Goal: Navigation & Orientation: Find specific page/section

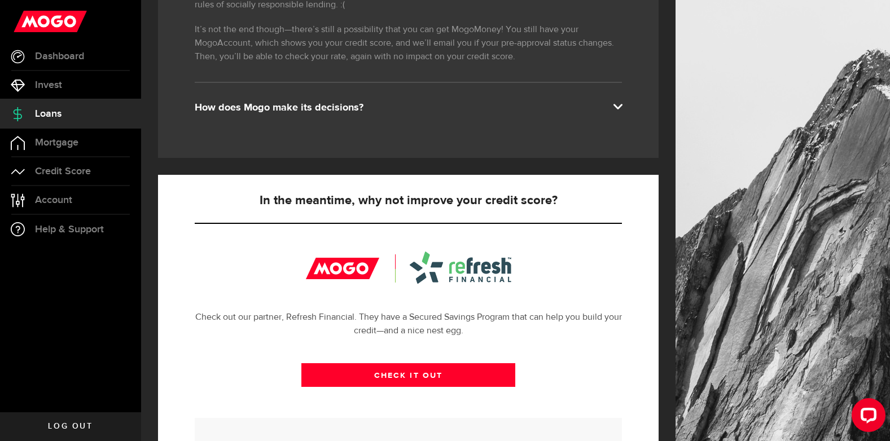
scroll to position [269, 0]
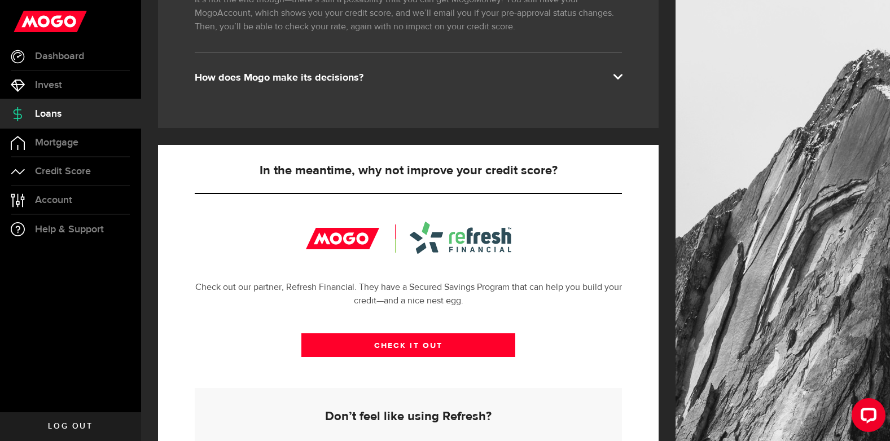
click at [622, 80] on span at bounding box center [617, 75] width 9 height 9
click at [622, 83] on div "How does Mogo make its decisions?" at bounding box center [408, 78] width 427 height 14
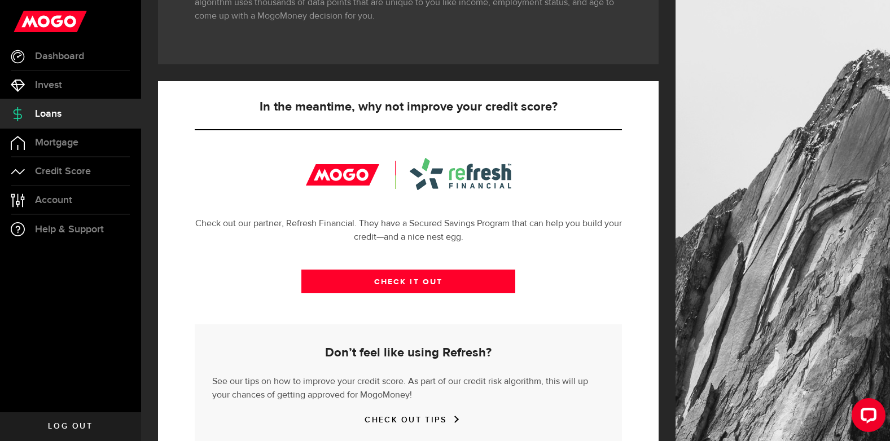
scroll to position [427, 0]
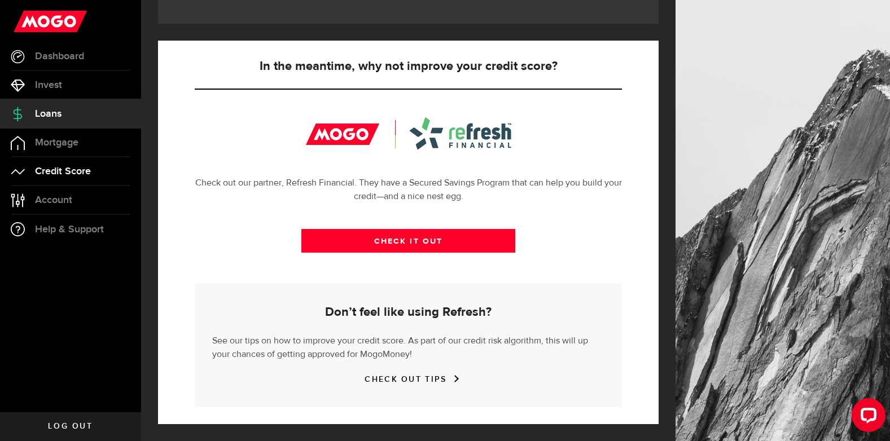
click at [70, 176] on span "Credit Score" at bounding box center [63, 172] width 56 height 10
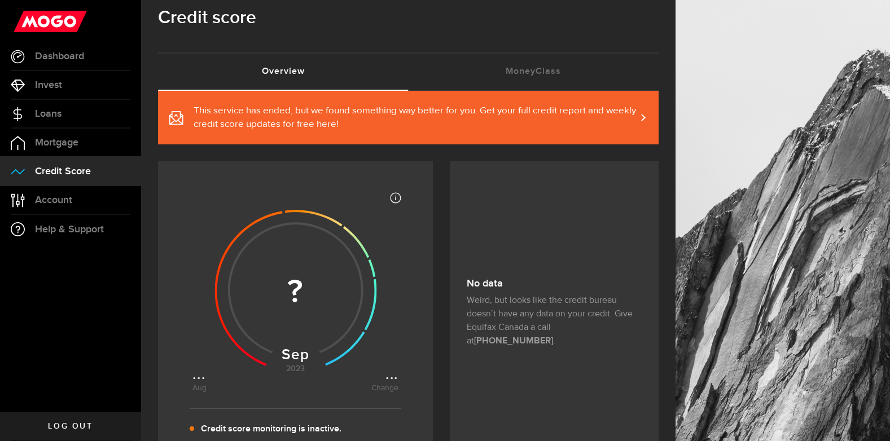
scroll to position [42, 0]
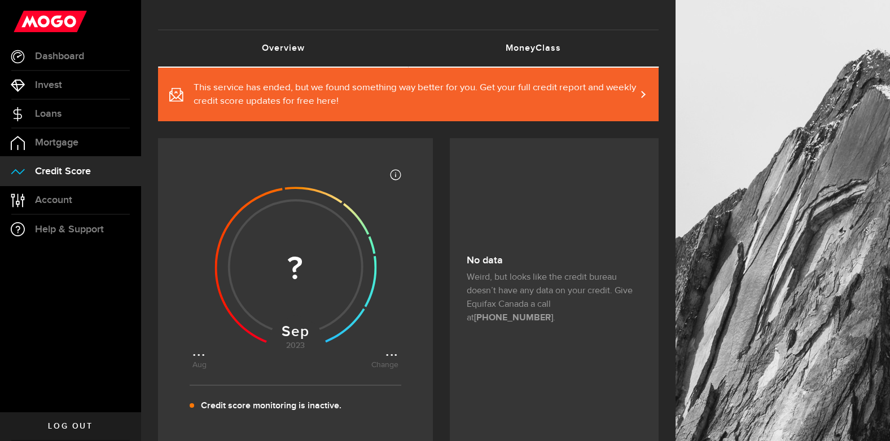
click at [580, 59] on link "MoneyClass (requires attention)" at bounding box center [534, 48] width 251 height 36
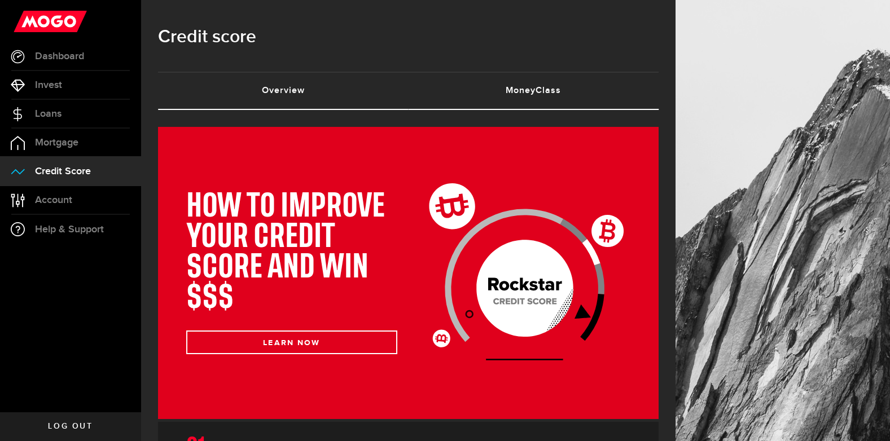
click at [345, 91] on link "Overview (requires attention)" at bounding box center [283, 91] width 251 height 36
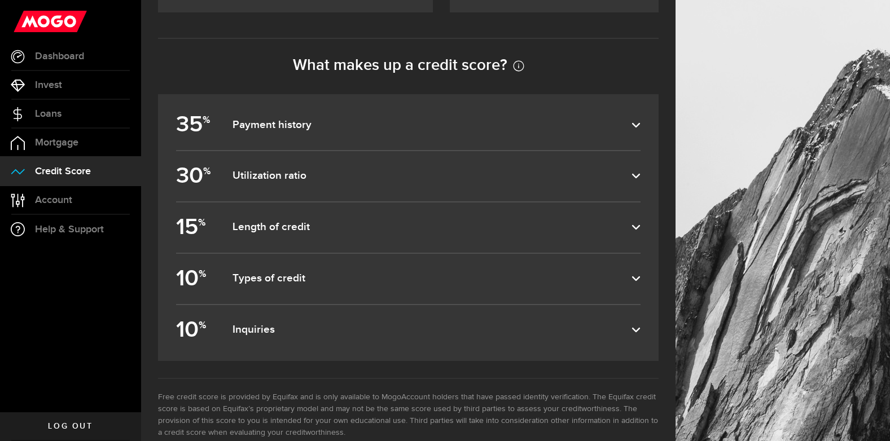
scroll to position [508, 0]
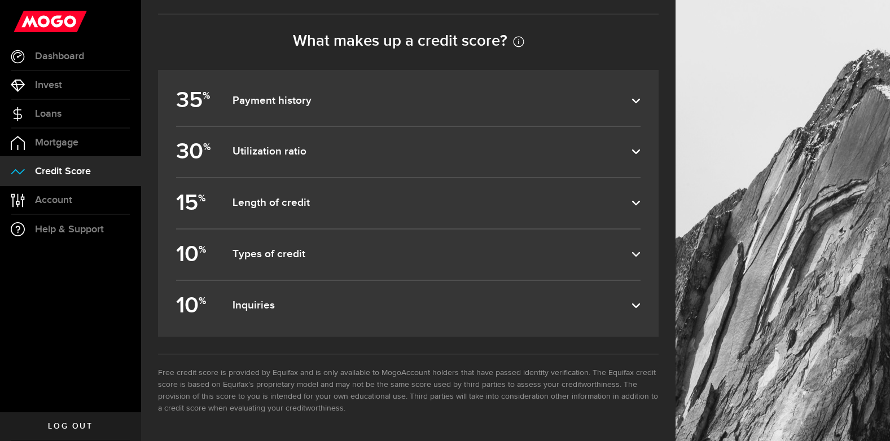
click at [641, 153] on icon at bounding box center [636, 151] width 9 height 9
click at [0, 0] on input "30 % Utilization ratio" at bounding box center [0, 0] width 0 height 0
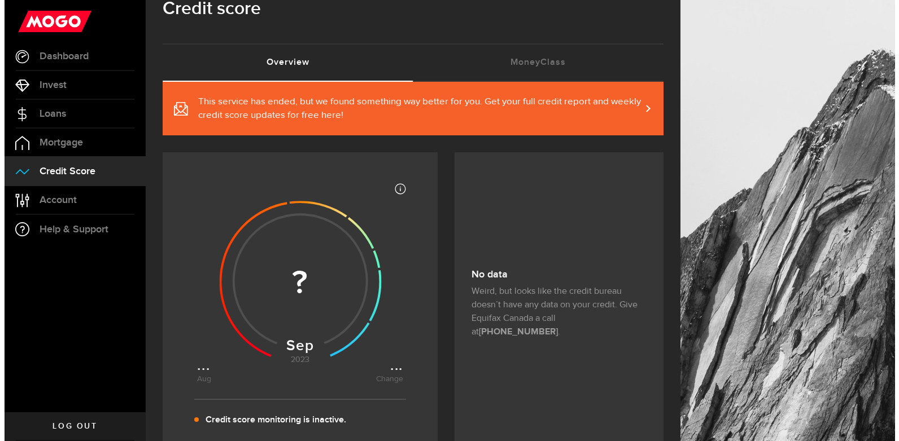
scroll to position [0, 0]
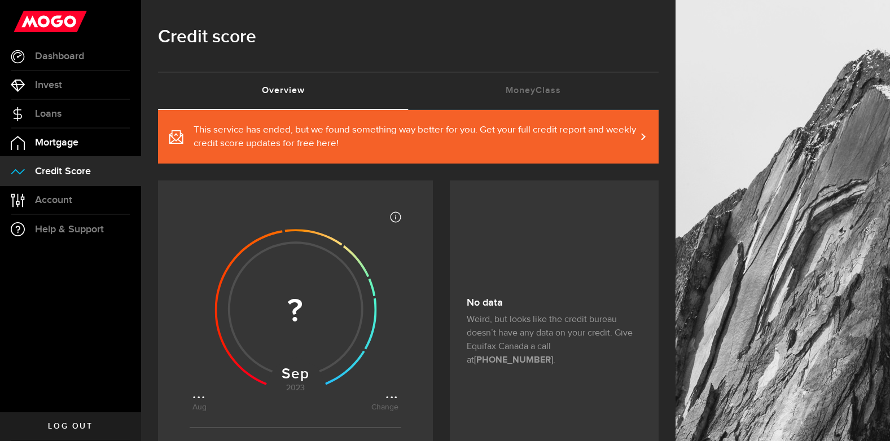
click at [84, 137] on link "Mortgage" at bounding box center [70, 143] width 141 height 28
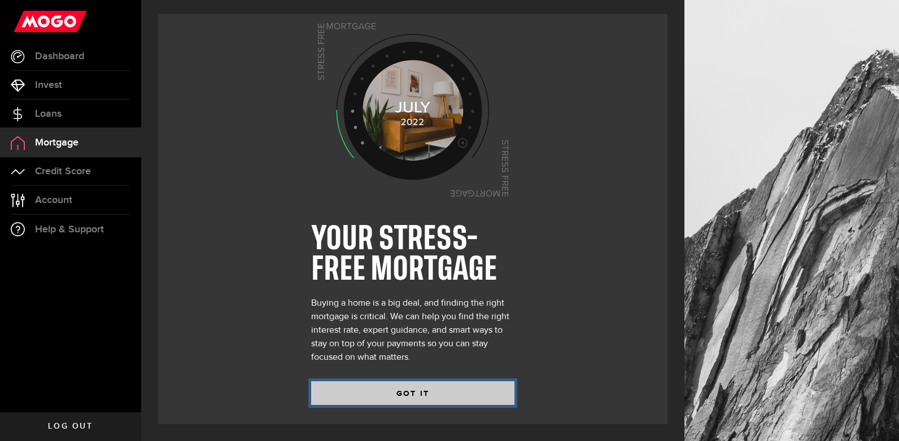
click at [429, 388] on button "GOT IT" at bounding box center [412, 394] width 203 height 24
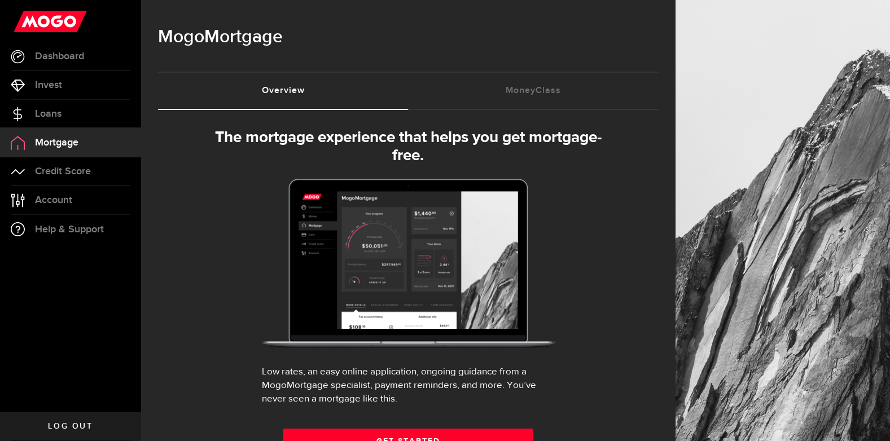
select select "3knYdhfXw4iYoq2m0WGQES"
click at [65, 103] on link "Loans" at bounding box center [70, 114] width 141 height 28
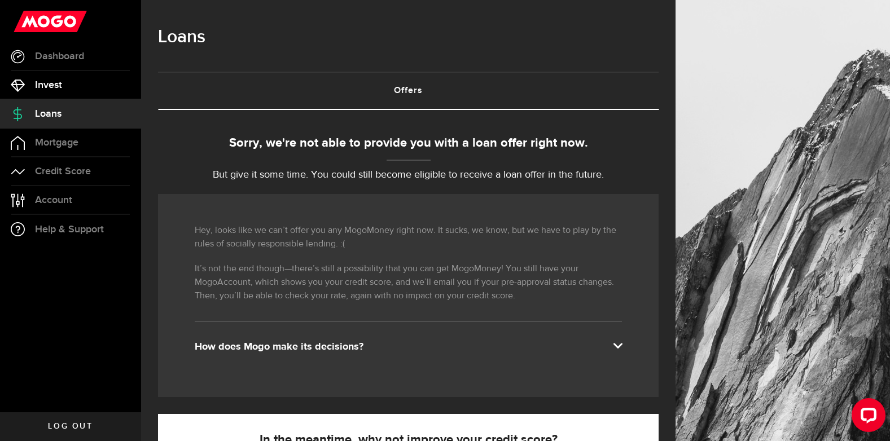
click at [61, 85] on span "Invest" at bounding box center [48, 85] width 27 height 10
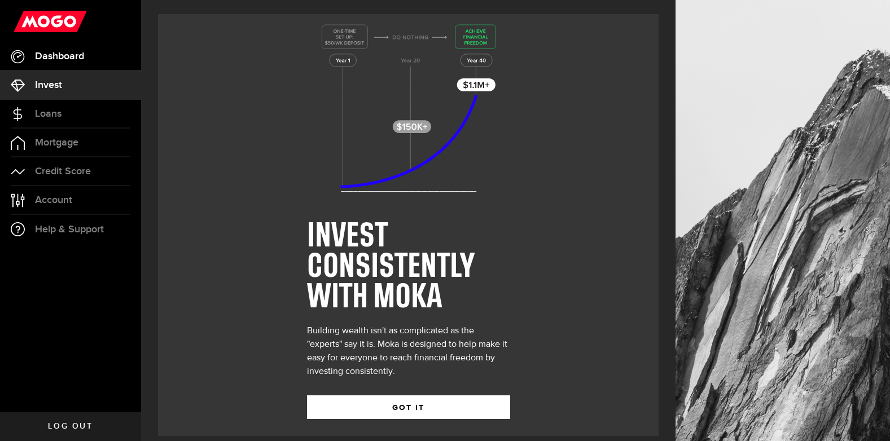
click at [60, 47] on link "Dashboard" at bounding box center [70, 56] width 141 height 28
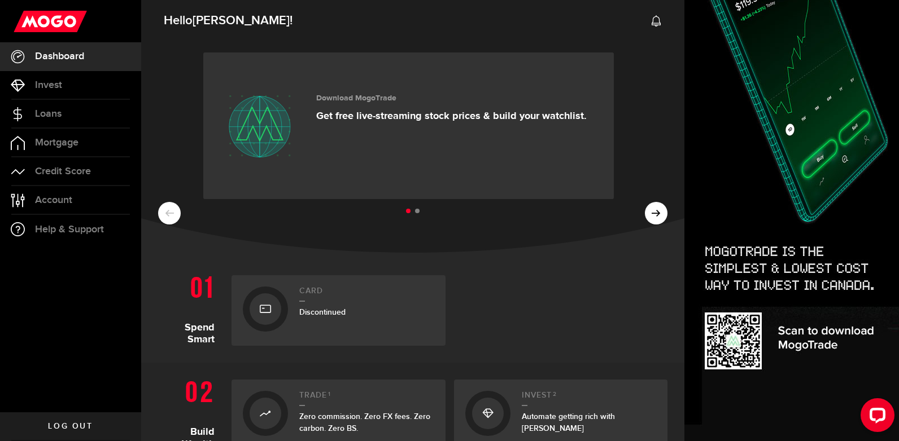
click at [650, 216] on ul at bounding box center [412, 211] width 509 height 15
click at [648, 209] on ul at bounding box center [412, 211] width 509 height 15
click at [415, 212] on li at bounding box center [417, 211] width 5 height 5
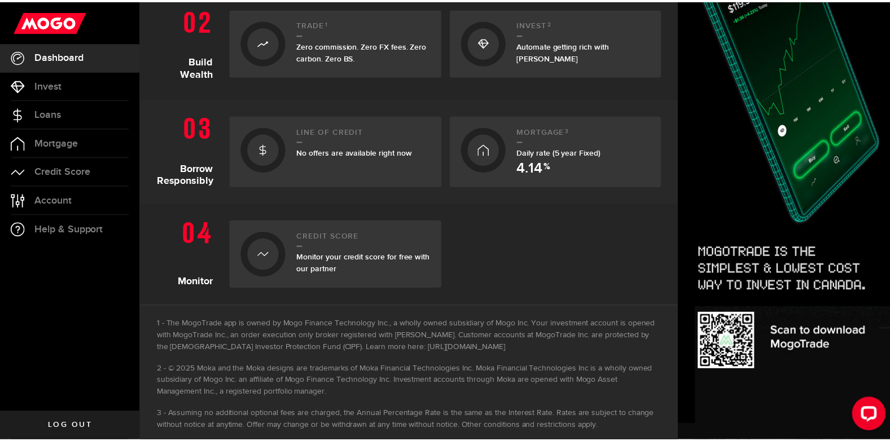
scroll to position [371, 0]
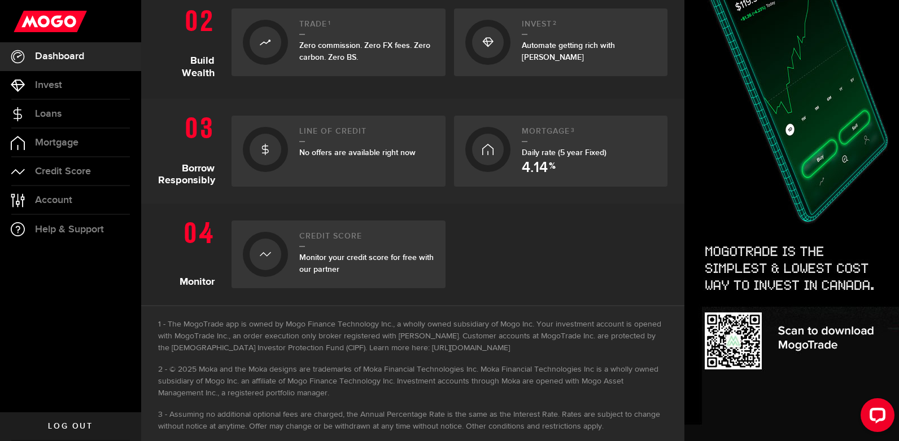
click at [670, 334] on div "The MogoTrade app is owned by Mogo Finance Technology Inc., a wholly owned subs…" at bounding box center [412, 373] width 543 height 137
click at [311, 150] on span "No offers are available right now" at bounding box center [357, 153] width 116 height 10
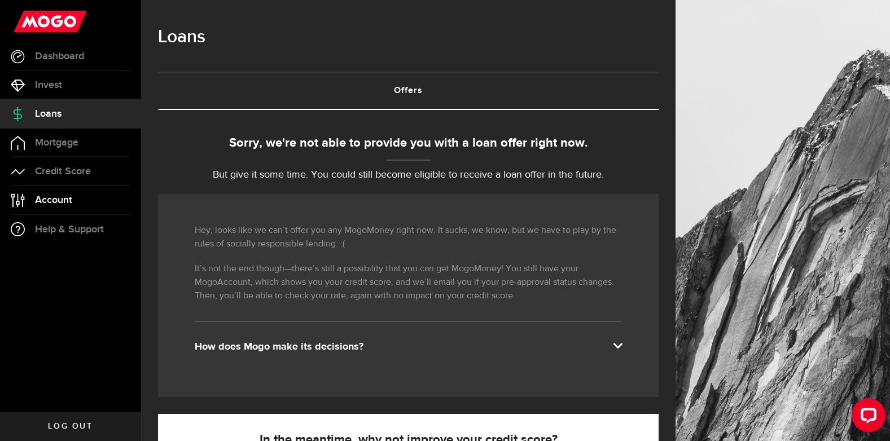
click at [109, 207] on link "Account Compte" at bounding box center [70, 200] width 141 height 28
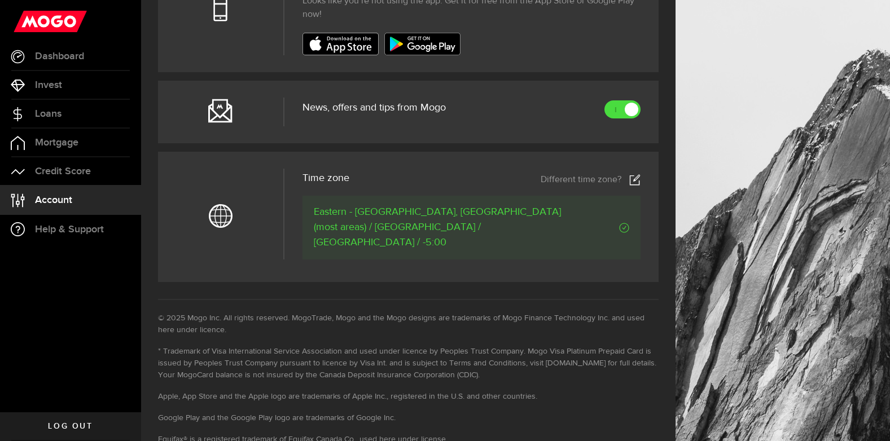
scroll to position [511, 0]
